Goal: Use online tool/utility: Utilize a website feature to perform a specific function

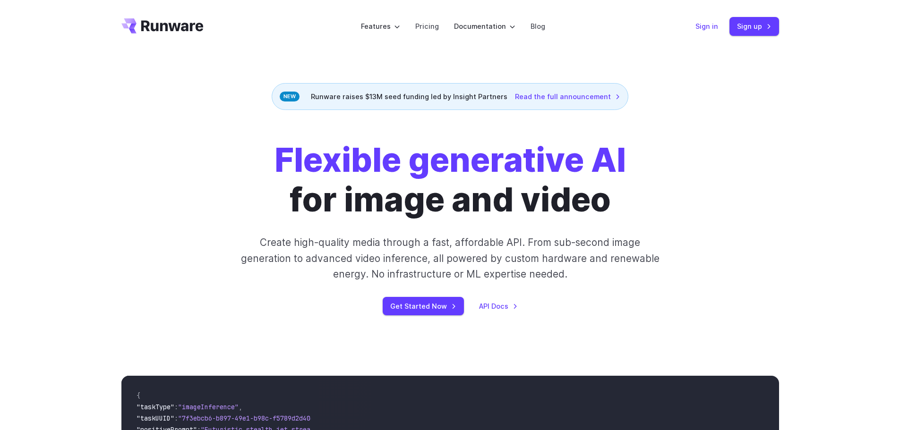
click at [709, 30] on link "Sign in" at bounding box center [706, 26] width 23 height 11
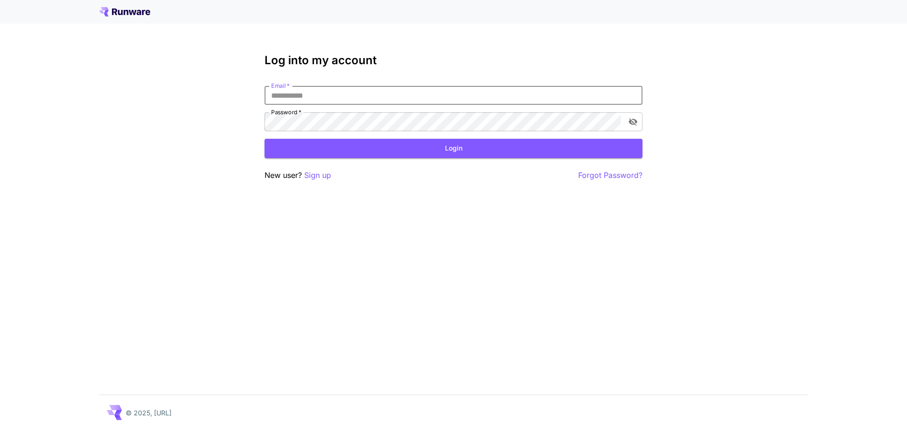
type input "**********"
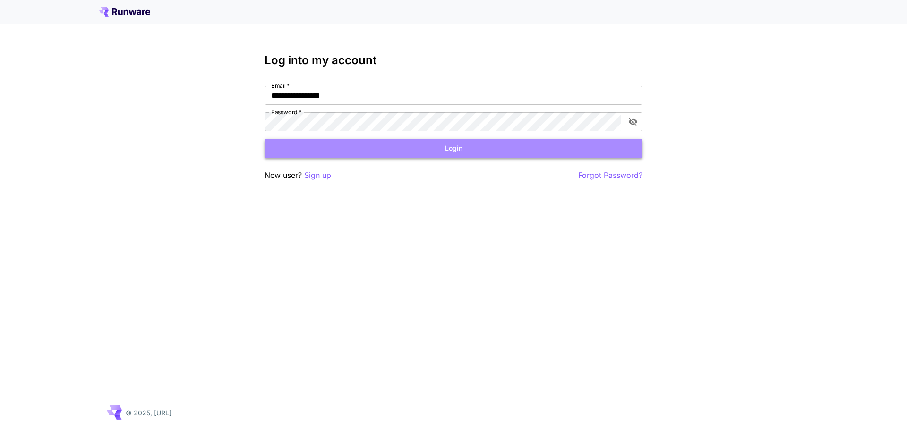
click at [339, 146] on button "Login" at bounding box center [454, 148] width 378 height 19
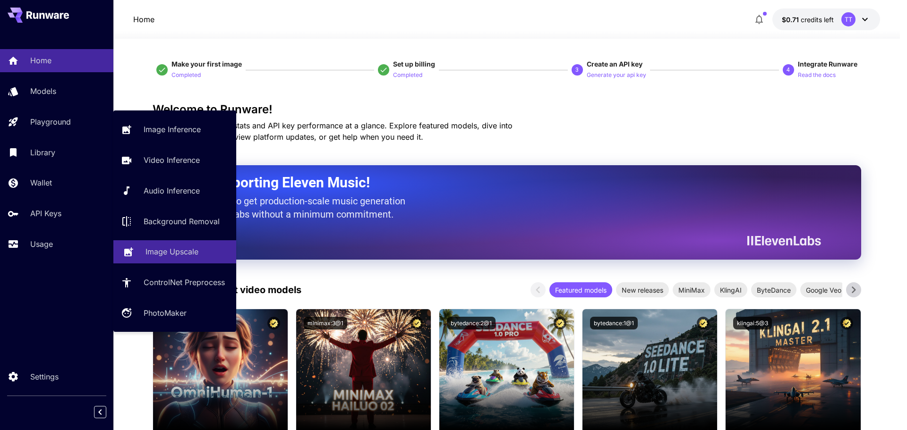
click at [161, 258] on link "Image Upscale" at bounding box center [174, 251] width 123 height 23
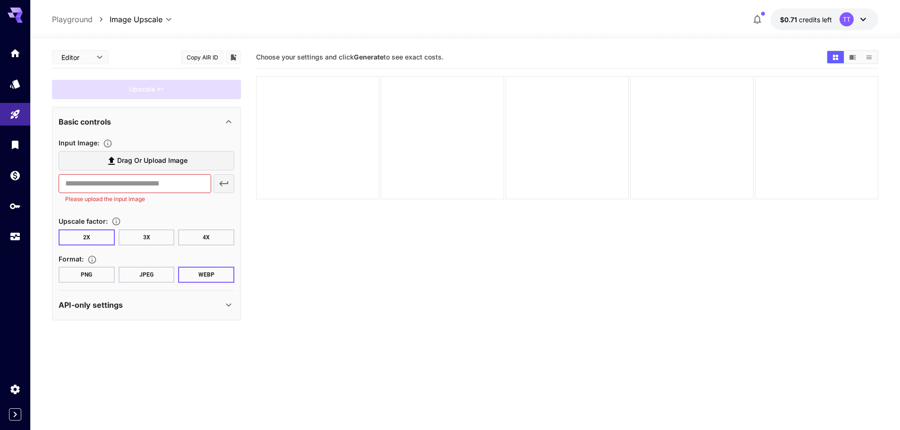
click at [189, 237] on button "4X" at bounding box center [206, 238] width 56 height 16
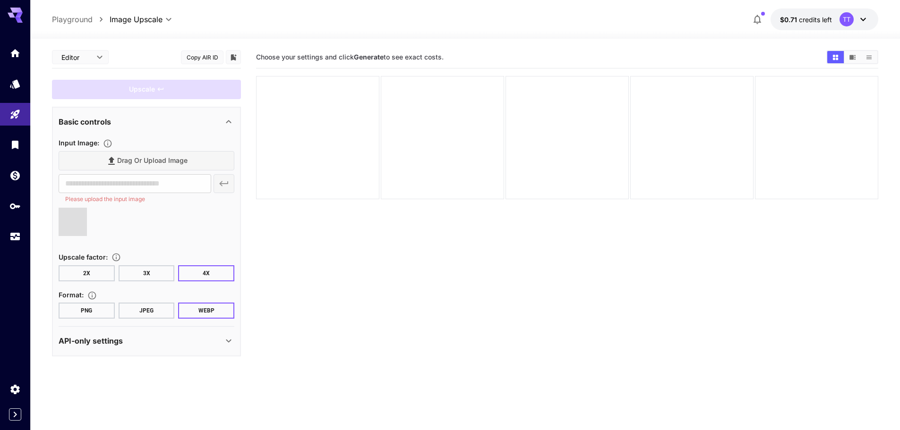
type input "**********"
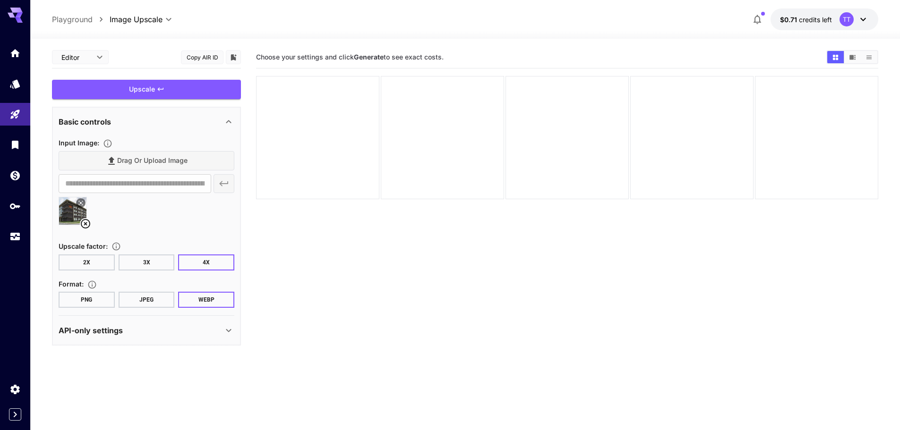
click at [157, 297] on button "JPEG" at bounding box center [147, 300] width 56 height 16
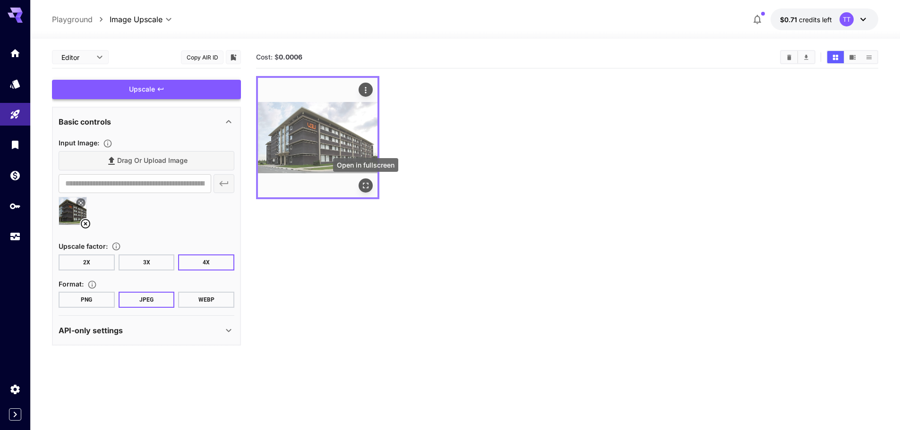
click at [367, 181] on icon "Open in fullscreen" at bounding box center [365, 185] width 9 height 9
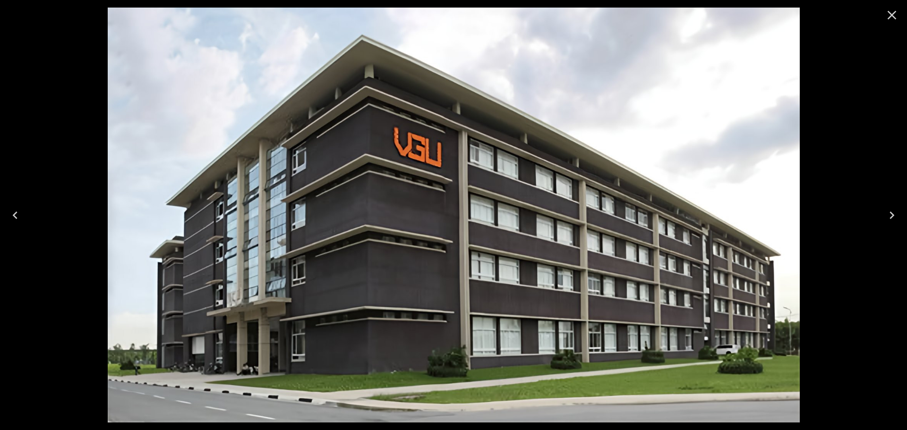
click at [890, 19] on icon "Close" at bounding box center [891, 15] width 15 height 15
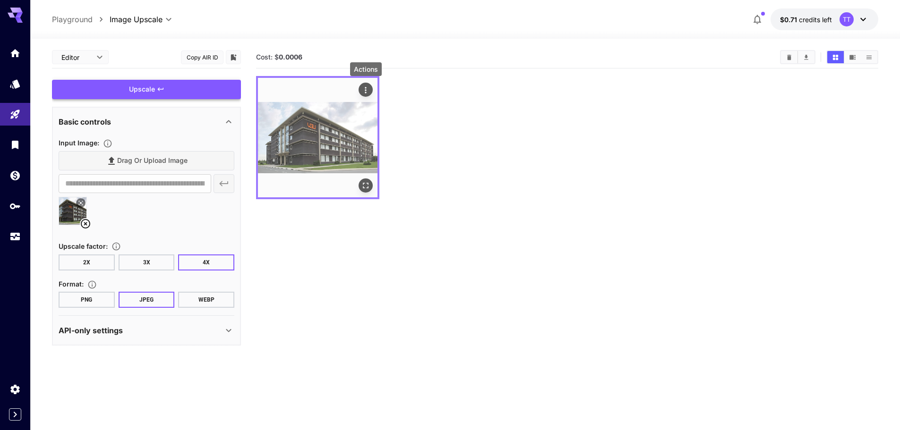
click at [363, 90] on icon "Actions" at bounding box center [365, 89] width 9 height 9
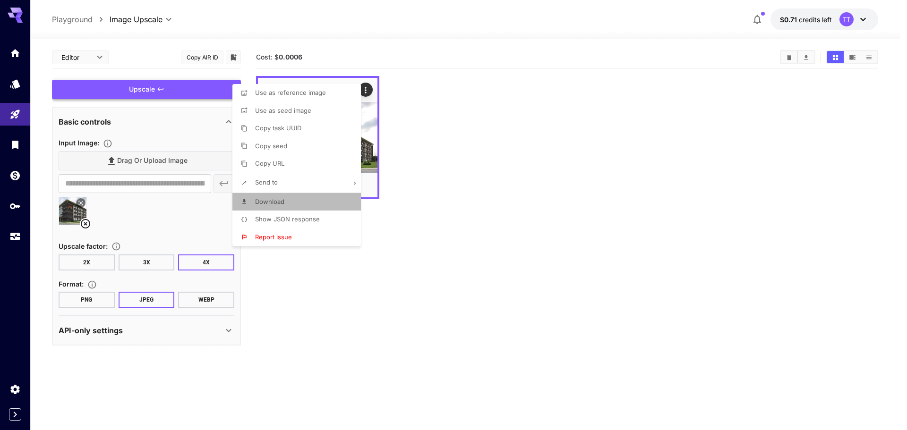
click at [333, 198] on li "Download" at bounding box center [299, 202] width 134 height 18
click at [481, 108] on div at bounding box center [453, 215] width 907 height 430
